Goal: Transaction & Acquisition: Obtain resource

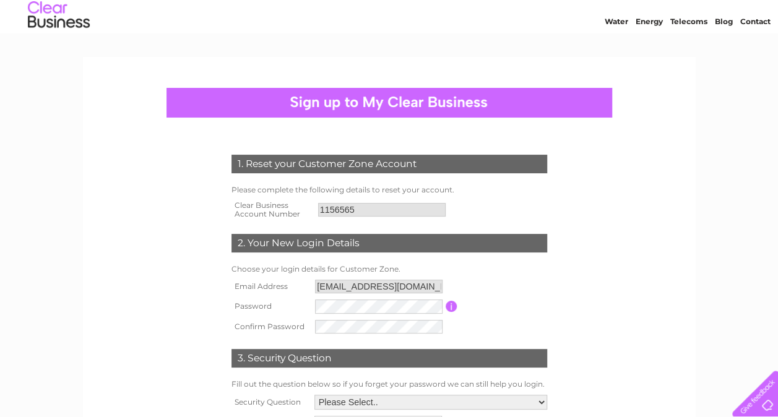
scroll to position [37, 0]
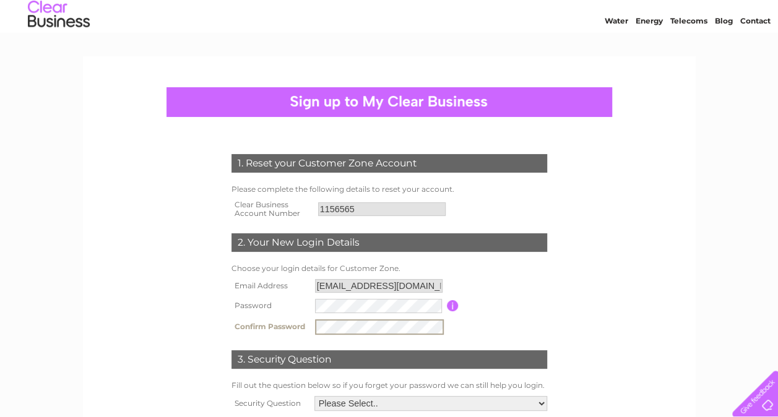
click at [514, 293] on table "Email Address [EMAIL_ADDRESS][DOMAIN_NAME] Password Password must be at least 6…" at bounding box center [389, 307] width 322 height 62
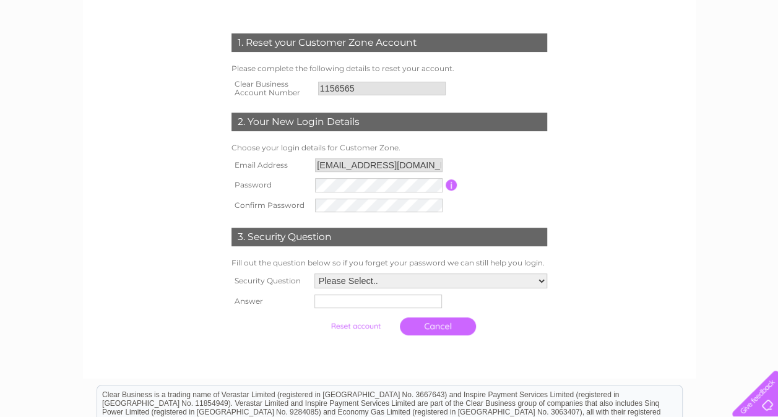
scroll to position [159, 0]
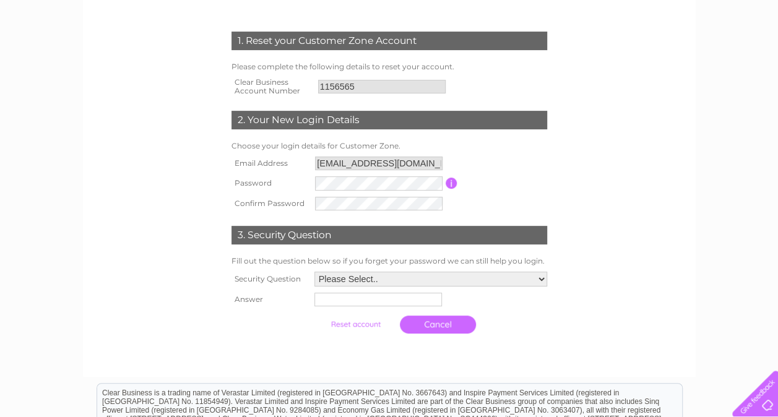
click at [449, 275] on select "Please Select.. In what town or city was your first job? In what town or city d…" at bounding box center [430, 279] width 233 height 15
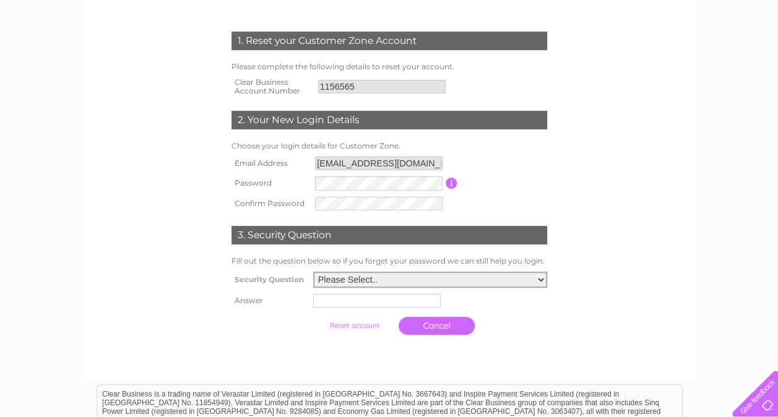
select select "1"
click at [313, 273] on select "Please Select.. In what town or city was your first job? In what town or city d…" at bounding box center [430, 280] width 234 height 16
click at [347, 306] on input "text" at bounding box center [376, 301] width 127 height 14
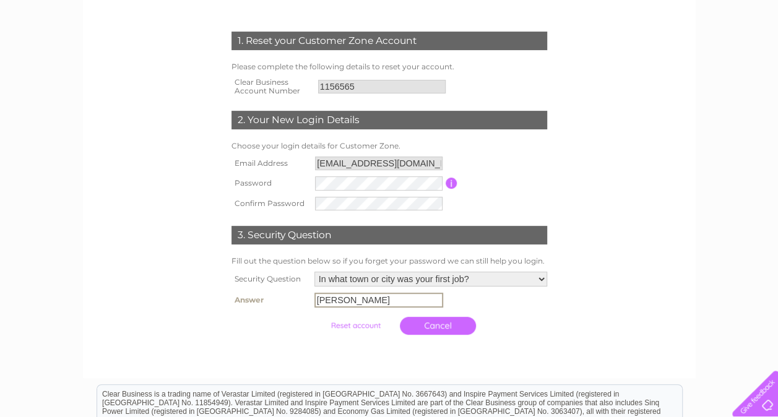
type input "Buxton"
click at [548, 311] on td "Cancel" at bounding box center [430, 324] width 239 height 30
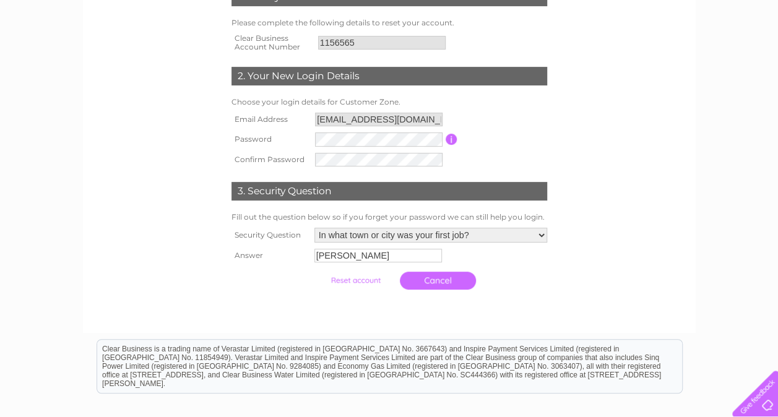
scroll to position [202, 0]
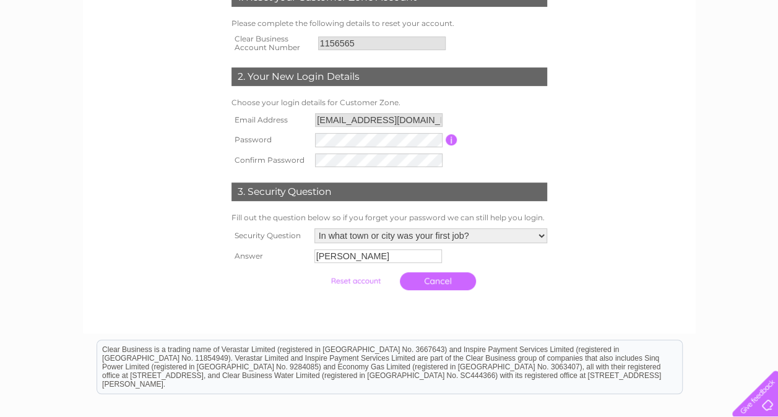
click at [453, 140] on input "button" at bounding box center [452, 139] width 12 height 11
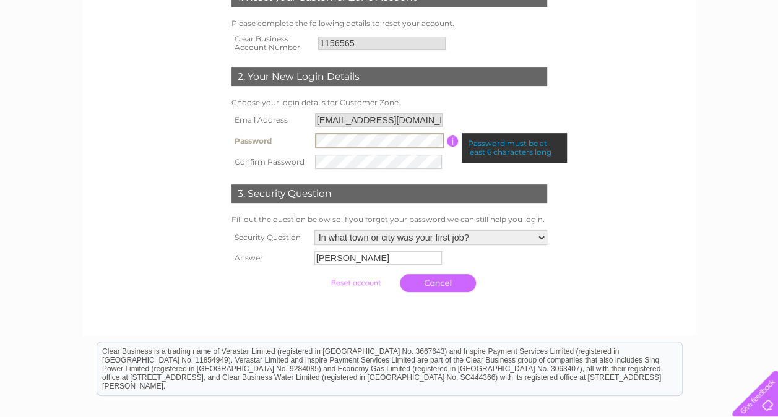
click at [271, 128] on tbody "Email Address info@thomasjamesproperty.co.uk Password Password must be at least…" at bounding box center [389, 141] width 322 height 62
click at [265, 121] on tbody "Email Address info@thomasjamesproperty.co.uk Password Password must be at least…" at bounding box center [389, 141] width 322 height 62
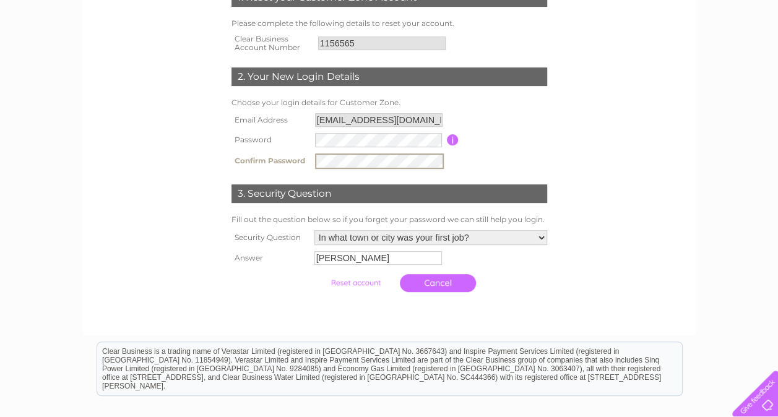
click at [270, 154] on tr "Confirm Password" at bounding box center [389, 161] width 322 height 22
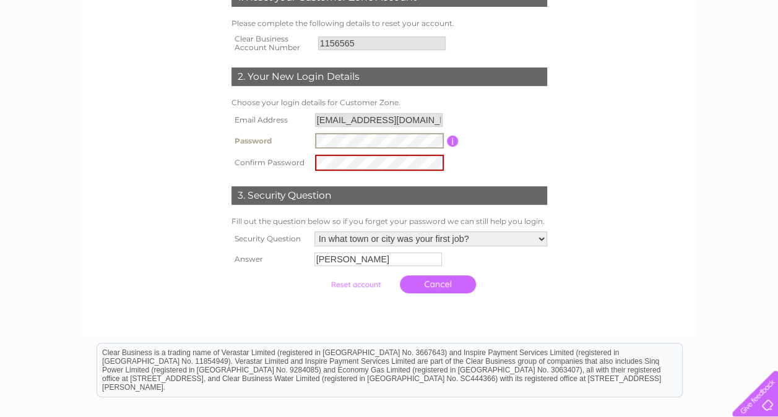
click at [249, 119] on tbody "Email Address info@thomasjamesproperty.co.uk Password Password must be at least…" at bounding box center [389, 142] width 322 height 64
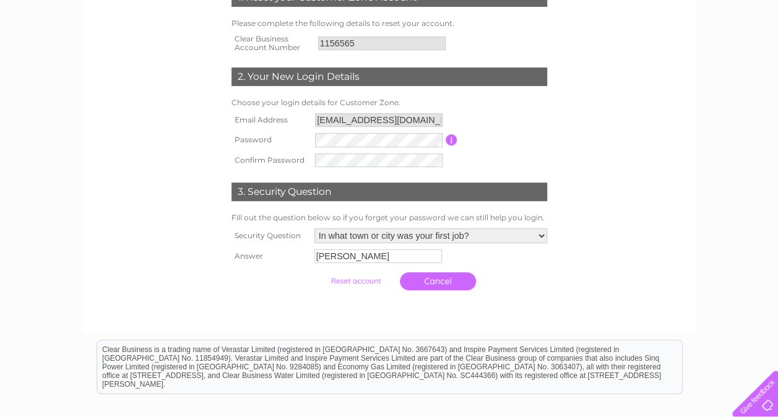
click at [634, 186] on form "1. Reset your Customer Zone Account Please complete the following details to re…" at bounding box center [389, 142] width 589 height 358
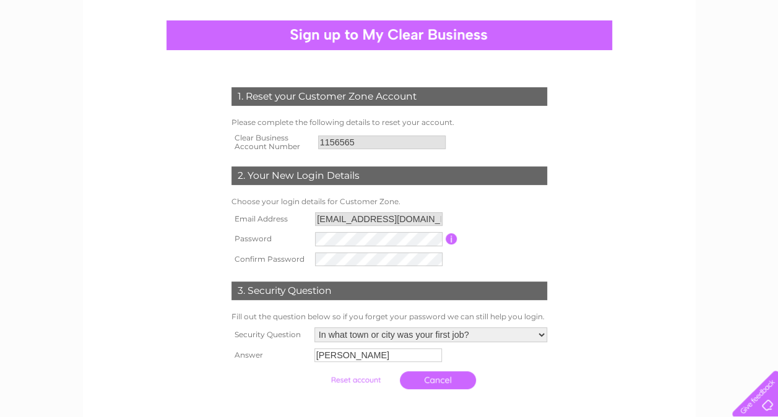
scroll to position [104, 0]
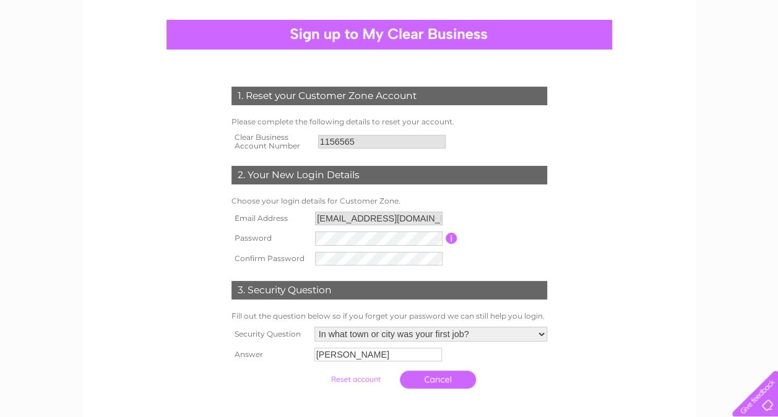
click at [452, 239] on input "button" at bounding box center [452, 238] width 12 height 11
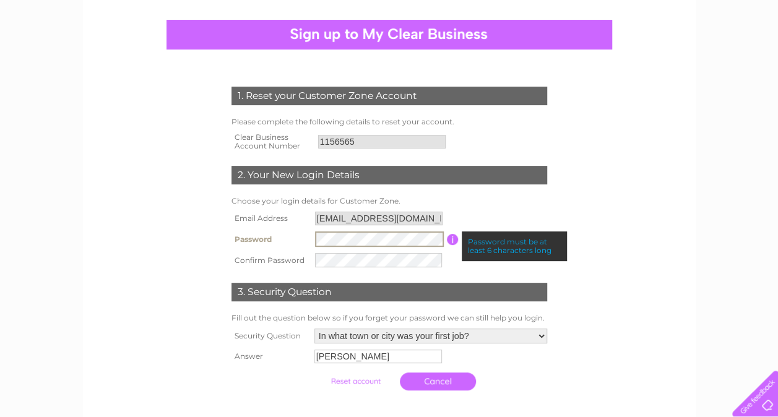
click at [270, 225] on tbody "Email Address info@thomasjamesproperty.co.uk Password Password must be at least…" at bounding box center [389, 240] width 322 height 62
click at [291, 230] on tr "Password Password must be at least 6 characters long" at bounding box center [389, 239] width 322 height 22
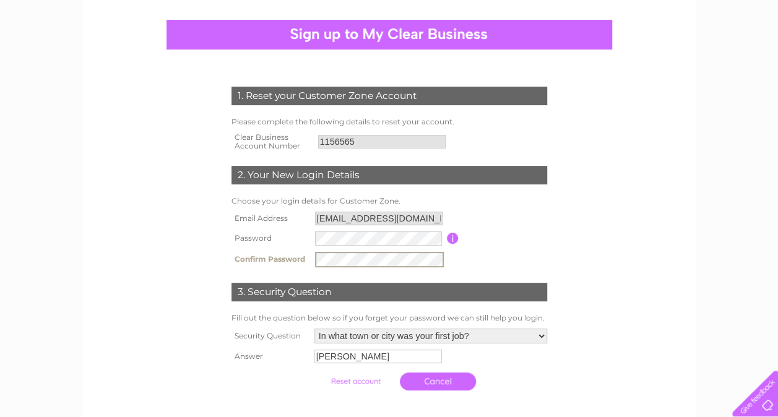
click at [252, 236] on tbody "Email Address info@thomasjamesproperty.co.uk Password Password must be at least…" at bounding box center [389, 240] width 322 height 62
click at [266, 249] on tr "Confirm Password" at bounding box center [389, 260] width 322 height 22
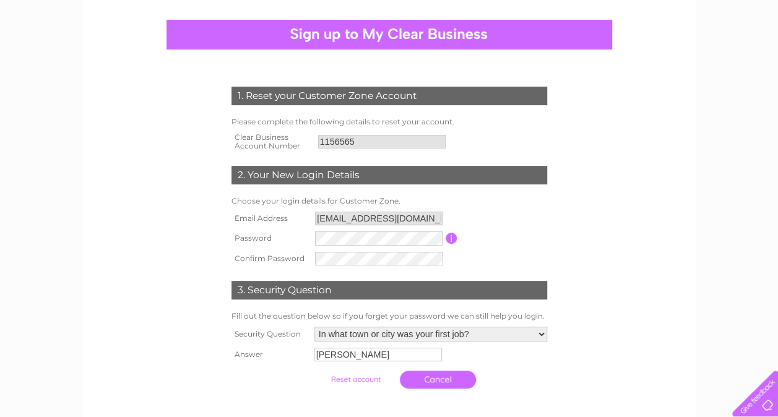
click at [266, 249] on th "Confirm Password" at bounding box center [270, 259] width 84 height 20
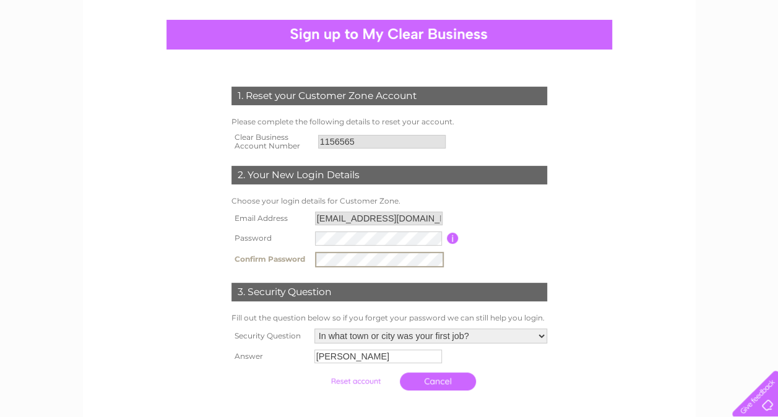
click at [274, 251] on tr "Confirm Password" at bounding box center [389, 260] width 322 height 22
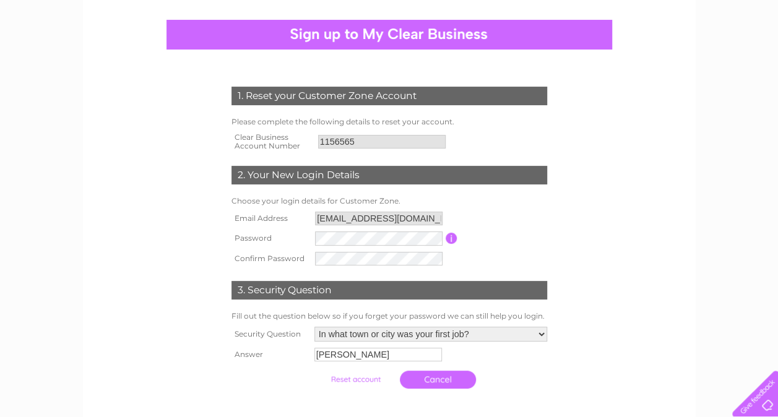
click at [274, 251] on th "Confirm Password" at bounding box center [270, 259] width 84 height 20
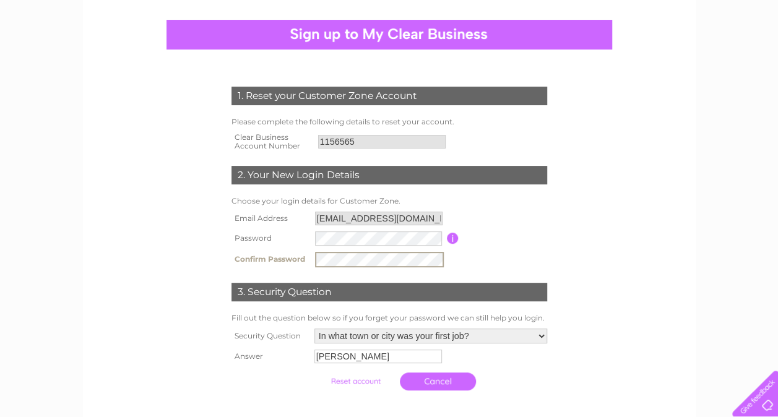
click at [301, 259] on tr "Confirm Password" at bounding box center [389, 260] width 322 height 22
click at [287, 227] on tbody "Email Address info@thomasjamesproperty.co.uk Password Password must be at least…" at bounding box center [389, 240] width 322 height 62
click at [257, 252] on tr "Confirm Password" at bounding box center [389, 260] width 322 height 22
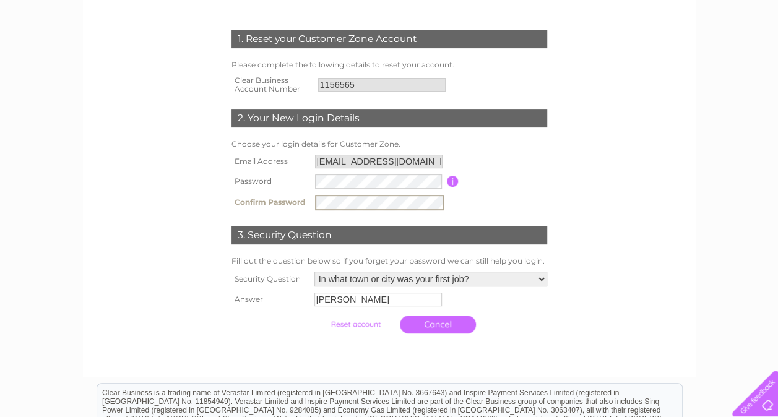
scroll to position [177, 0]
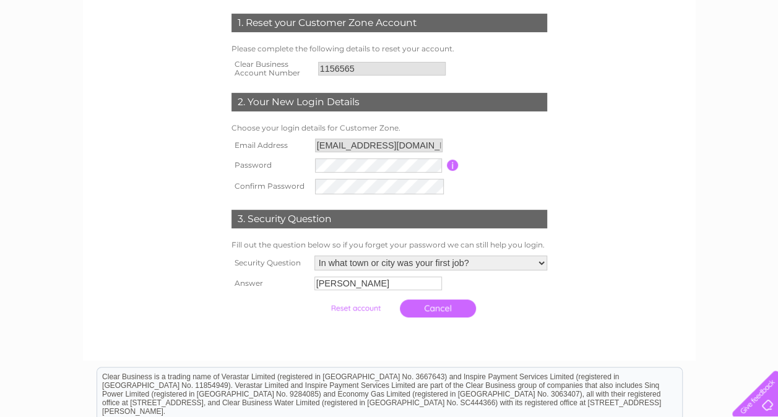
click at [329, 340] on div at bounding box center [389, 336] width 376 height 25
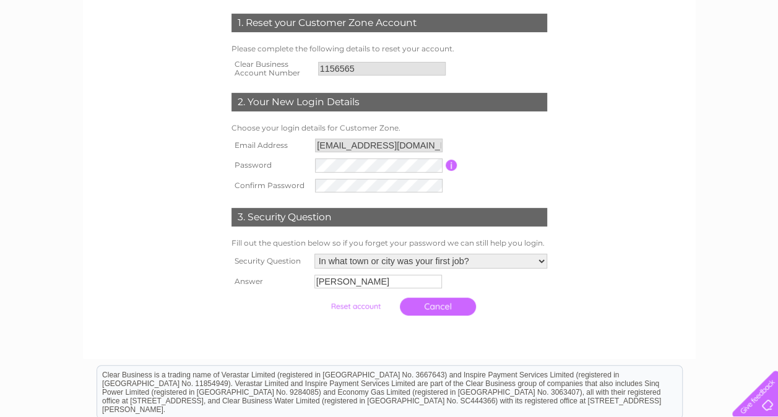
click at [449, 168] on input "button" at bounding box center [452, 165] width 12 height 11
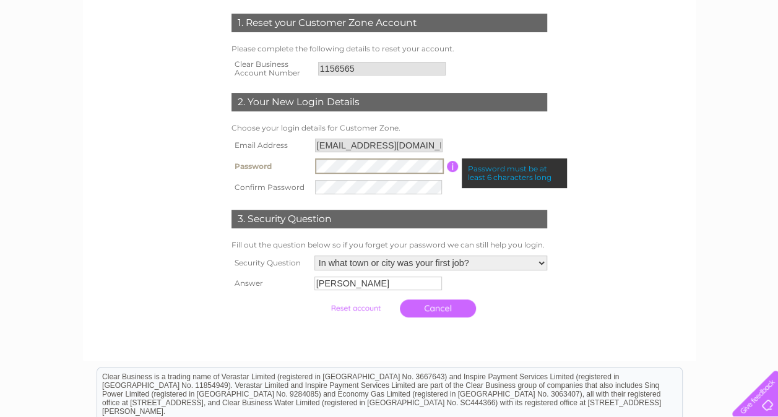
click at [252, 145] on tbody "Email Address info@thomasjamesproperty.co.uk Password Password must be at least…" at bounding box center [389, 167] width 322 height 62
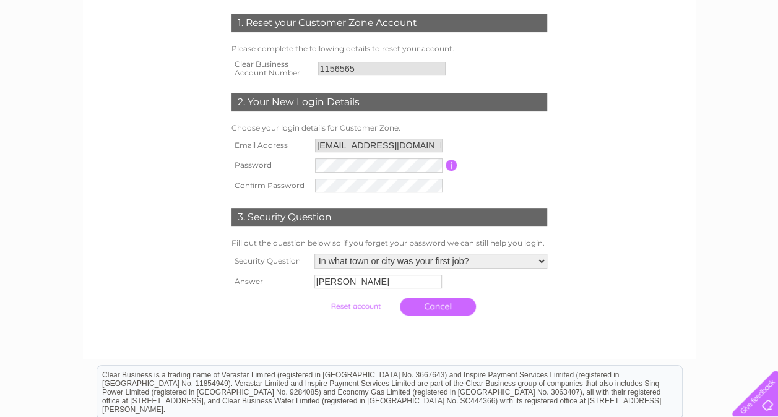
click at [542, 155] on table "Email Address info@thomasjamesproperty.co.uk Password Password must be at least…" at bounding box center [389, 166] width 322 height 60
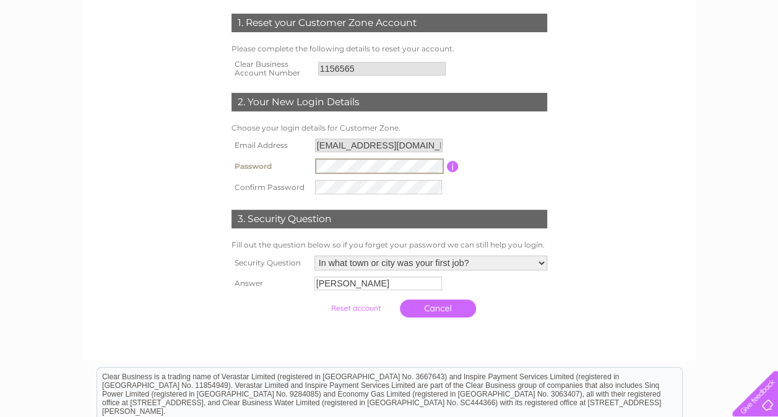
click at [278, 150] on tbody "Email Address info@thomasjamesproperty.co.uk Password Password must be at least…" at bounding box center [389, 167] width 322 height 62
click at [256, 177] on tr "Confirm Password" at bounding box center [389, 187] width 322 height 22
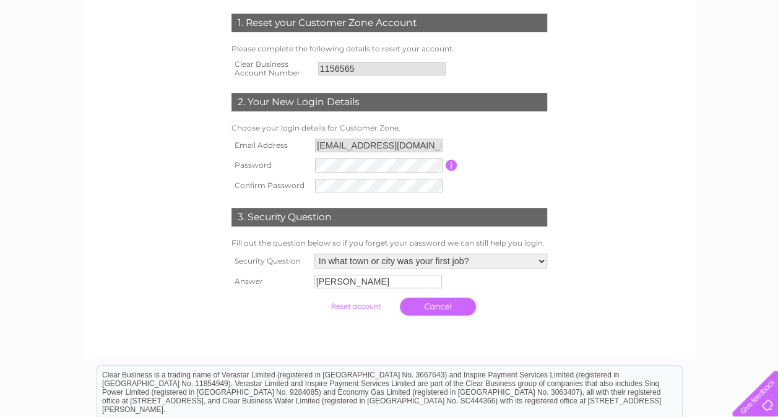
click at [543, 150] on table "Email Address info@thomasjamesproperty.co.uk Password Password must be at least…" at bounding box center [389, 166] width 322 height 60
click at [451, 165] on input "button" at bounding box center [452, 165] width 12 height 11
click at [349, 300] on input "submit" at bounding box center [355, 306] width 76 height 17
click at [353, 304] on input "submit" at bounding box center [355, 306] width 76 height 17
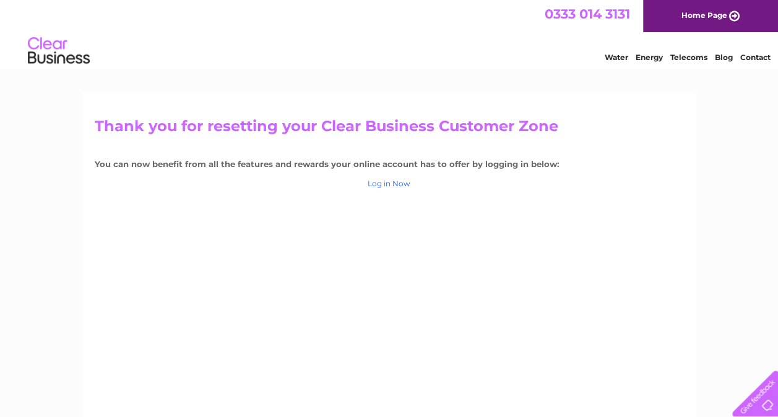
click at [396, 181] on link "Log in Now" at bounding box center [389, 183] width 43 height 9
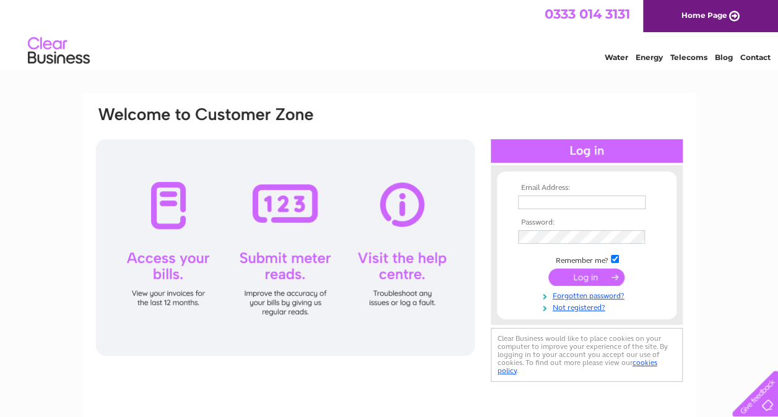
type input "info@thomasjamesproperty.co.uk"
click at [571, 276] on input "submit" at bounding box center [586, 277] width 76 height 17
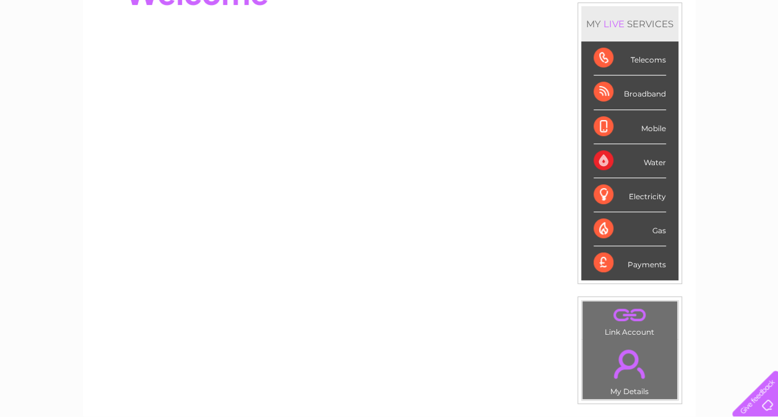
scroll to position [160, 0]
click at [603, 264] on div "Payments" at bounding box center [629, 263] width 72 height 33
click at [651, 267] on div "Payments" at bounding box center [629, 263] width 72 height 33
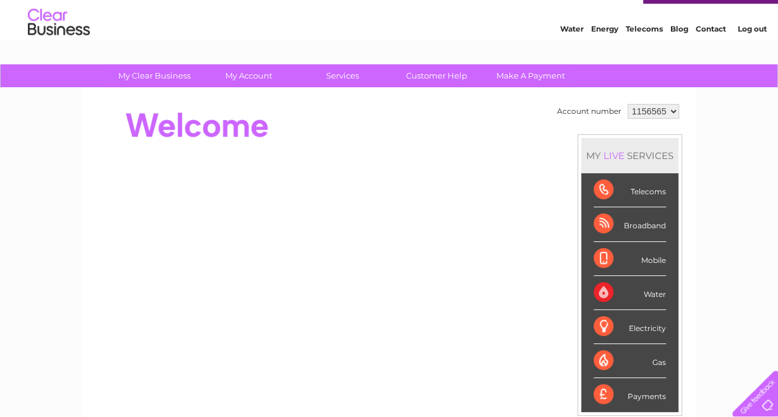
scroll to position [25, 0]
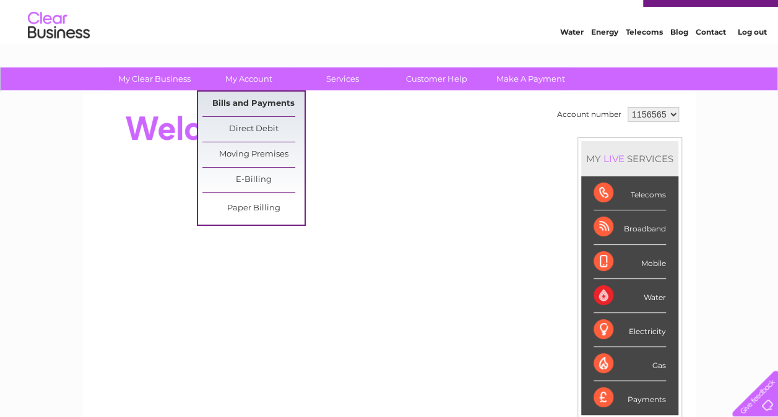
click at [236, 95] on link "Bills and Payments" at bounding box center [253, 104] width 102 height 25
click at [240, 103] on link "Bills and Payments" at bounding box center [253, 104] width 102 height 25
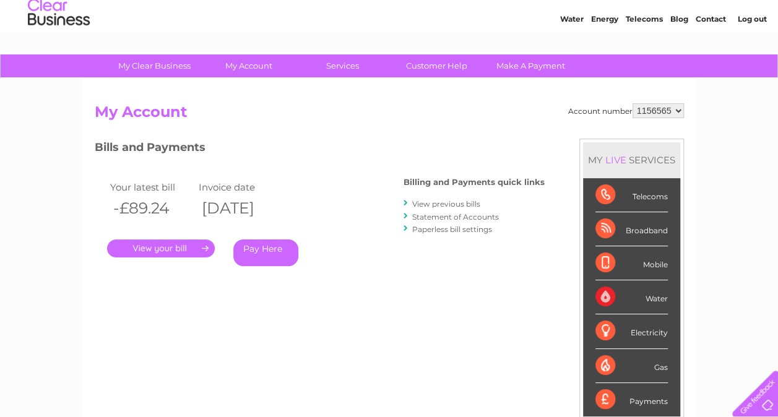
click at [178, 246] on link "." at bounding box center [161, 249] width 108 height 18
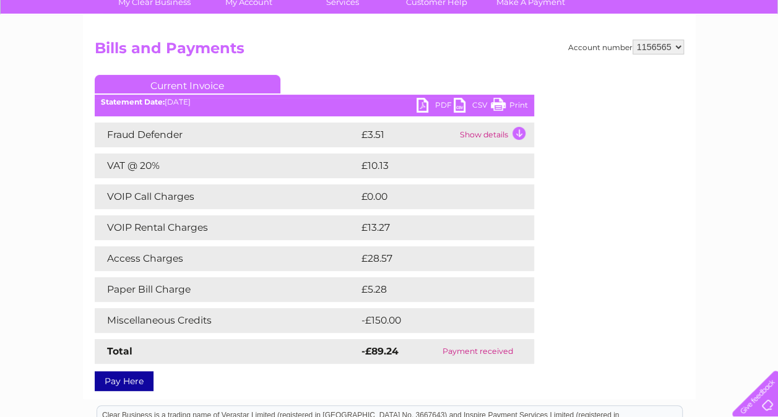
scroll to position [113, 0]
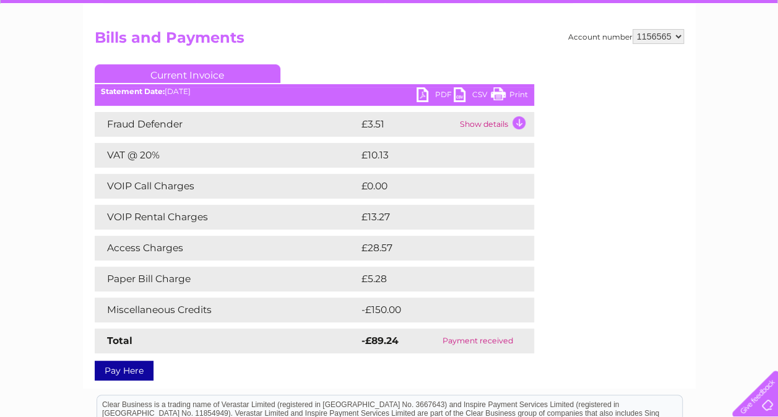
click at [439, 95] on link "PDF" at bounding box center [434, 96] width 37 height 18
